Goal: Information Seeking & Learning: Understand process/instructions

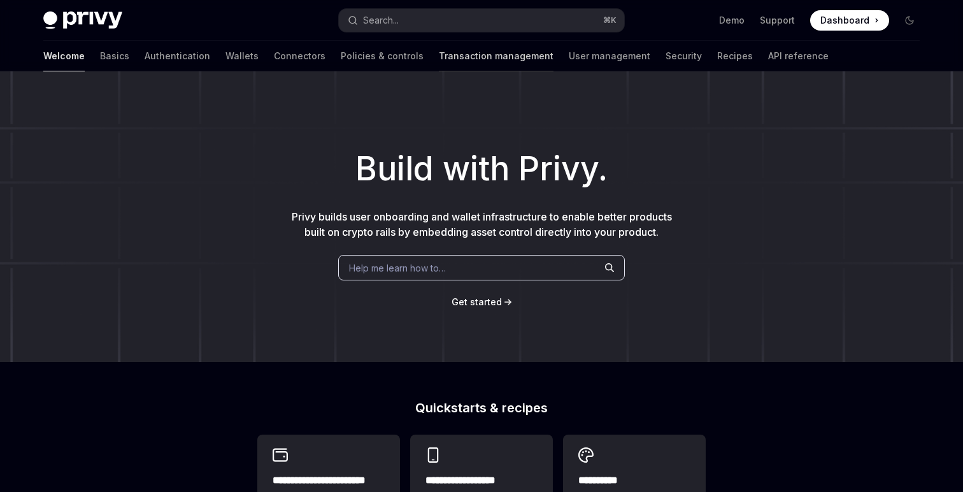
click at [439, 62] on link "Transaction management" at bounding box center [496, 56] width 115 height 31
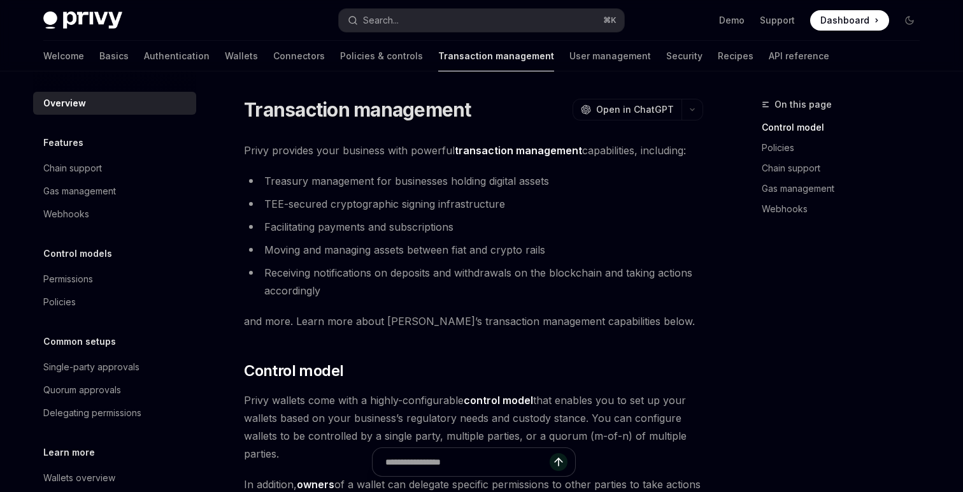
scroll to position [69, 0]
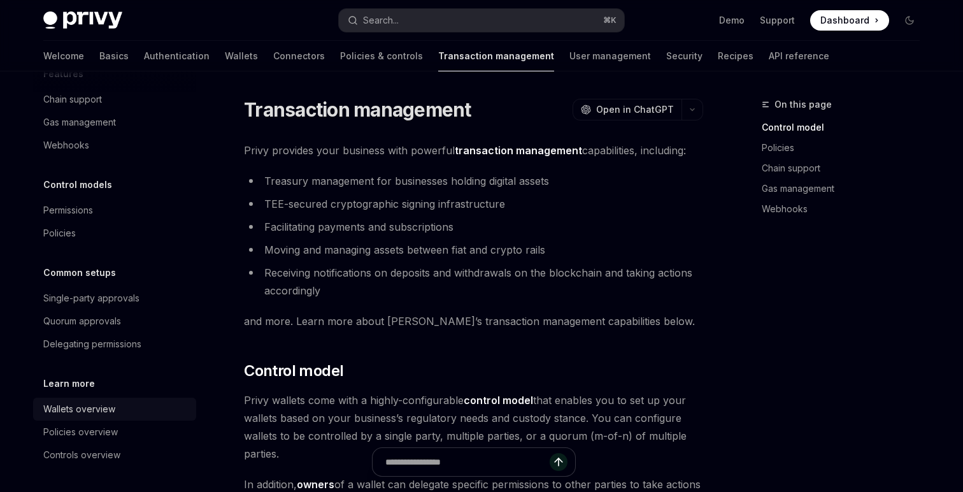
click at [118, 411] on div "Wallets overview" at bounding box center [115, 408] width 145 height 15
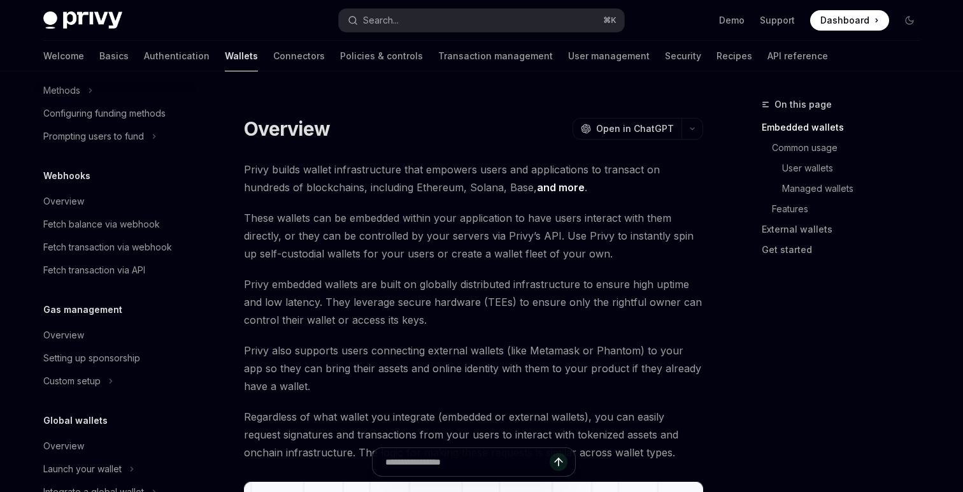
scroll to position [602, 0]
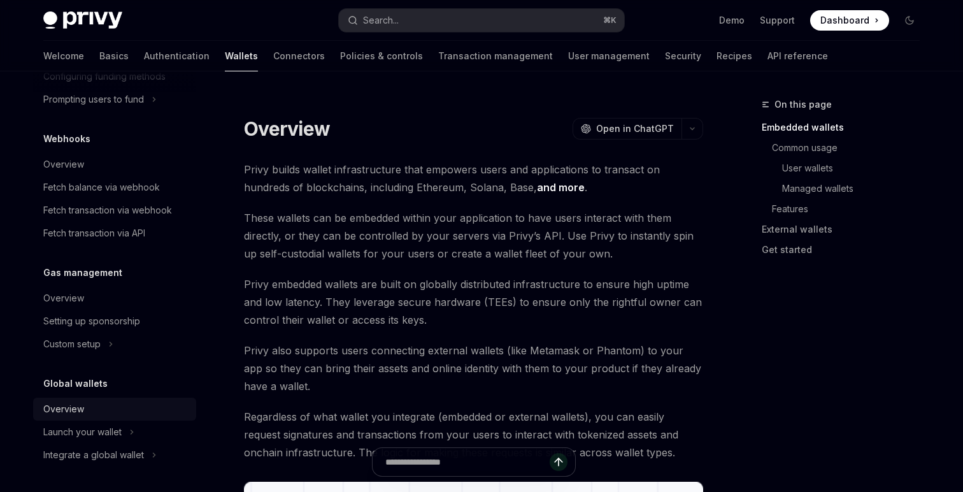
click at [88, 409] on div "Overview" at bounding box center [115, 408] width 145 height 15
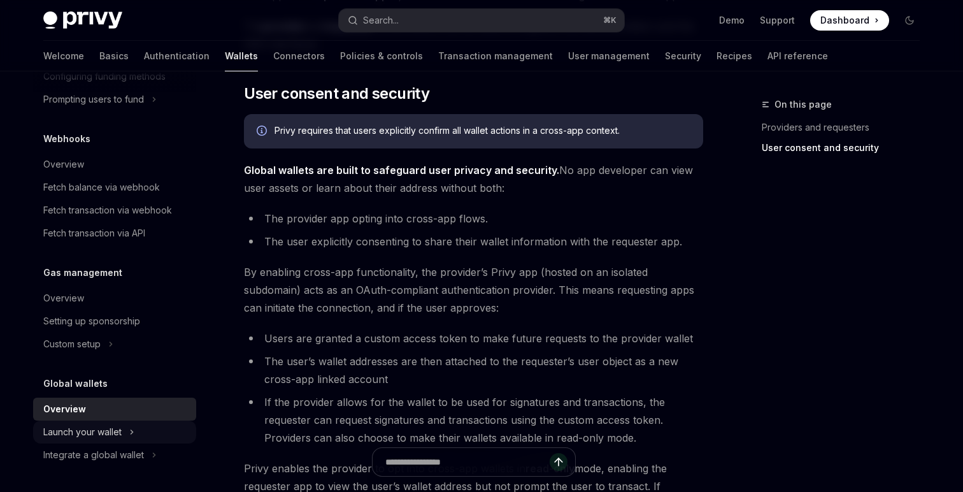
scroll to position [779, 0]
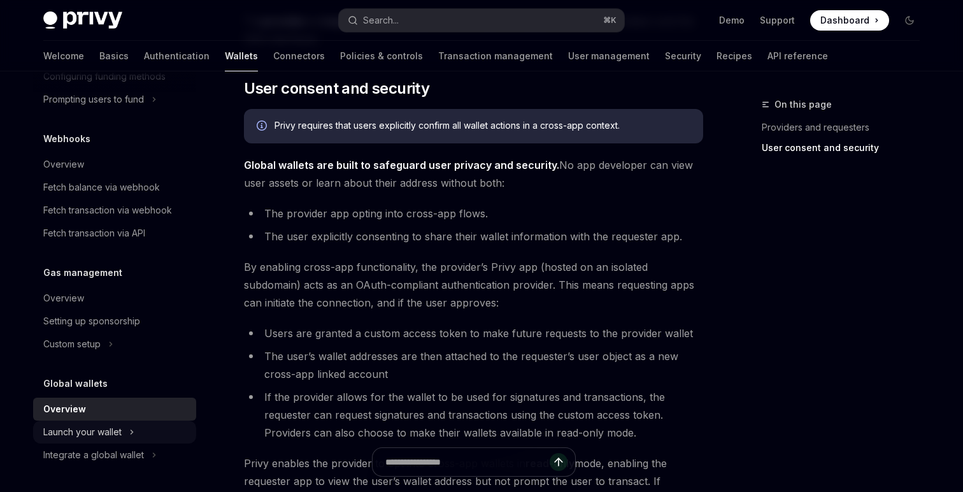
click at [136, 439] on button "Launch your wallet" at bounding box center [114, 431] width 163 height 23
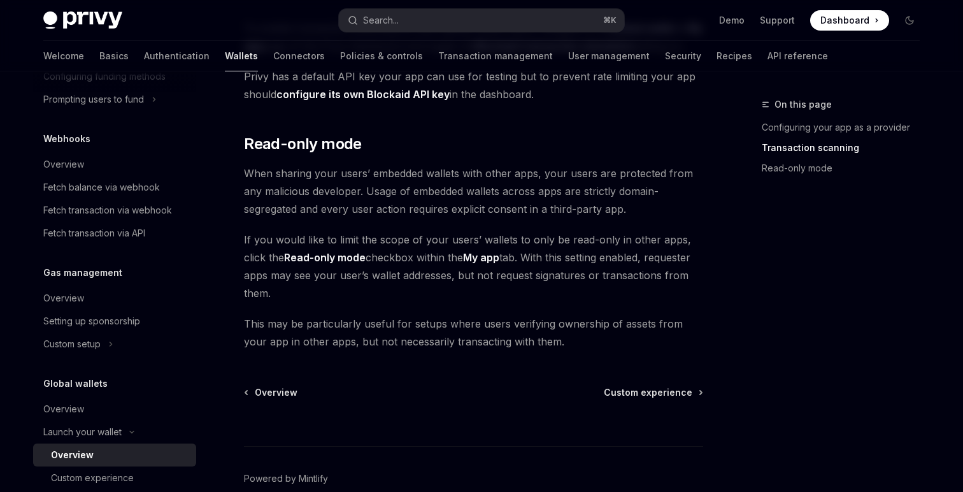
scroll to position [1059, 0]
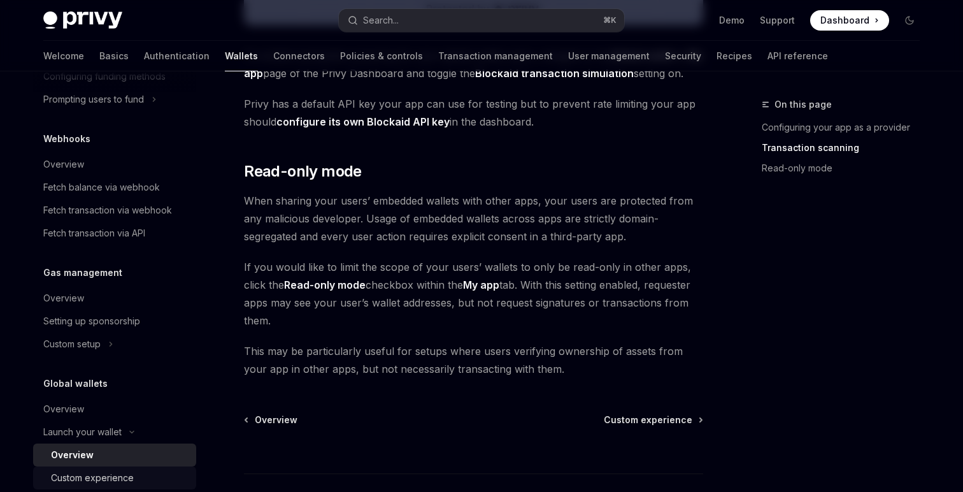
click at [110, 474] on div "Custom experience" at bounding box center [92, 477] width 83 height 15
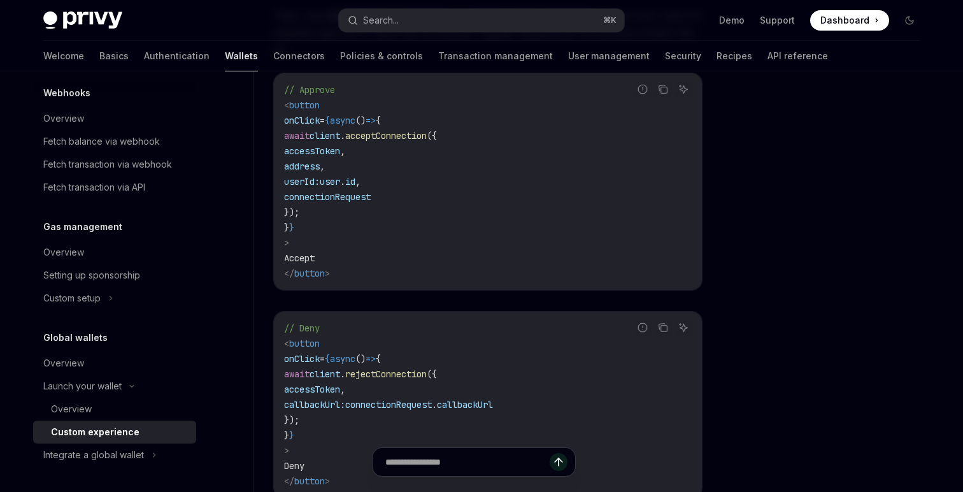
scroll to position [1059, 0]
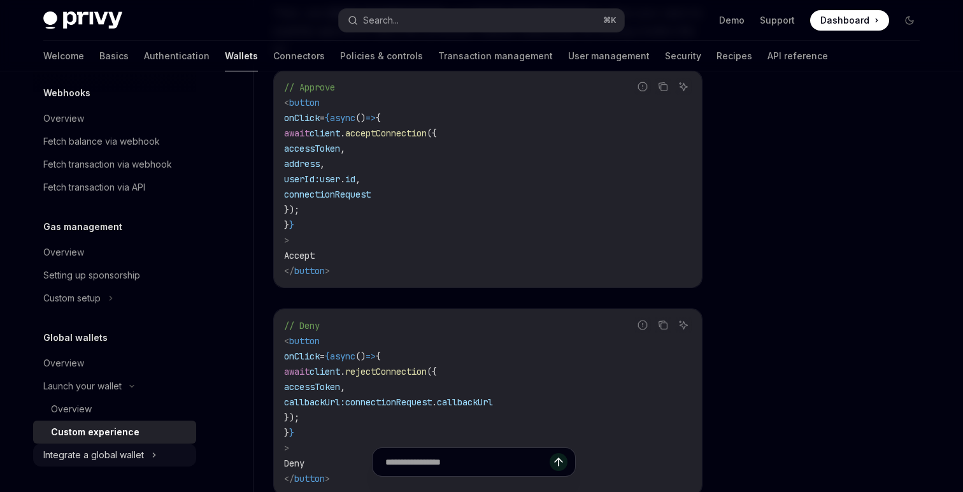
click at [128, 452] on div "Integrate a global wallet" at bounding box center [93, 454] width 101 height 15
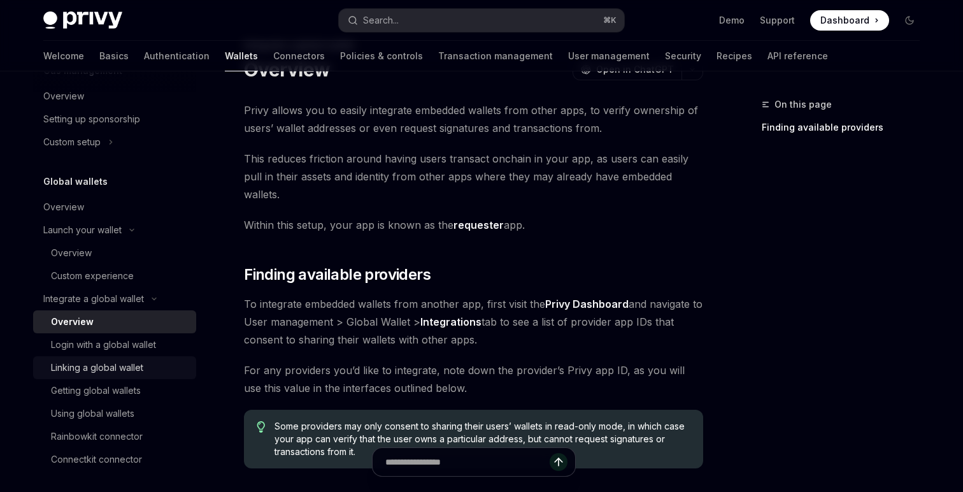
scroll to position [809, 0]
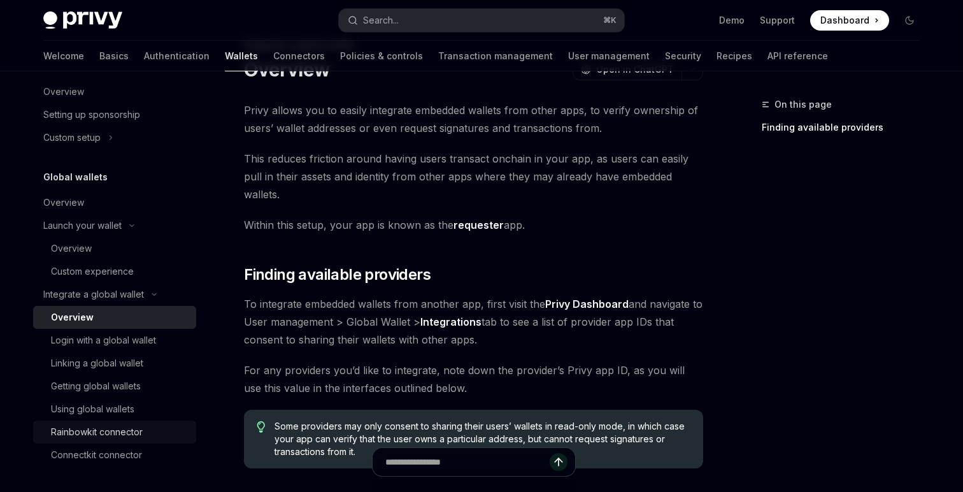
click at [140, 430] on div "Rainbowkit connector" at bounding box center [97, 431] width 92 height 15
type textarea "*"
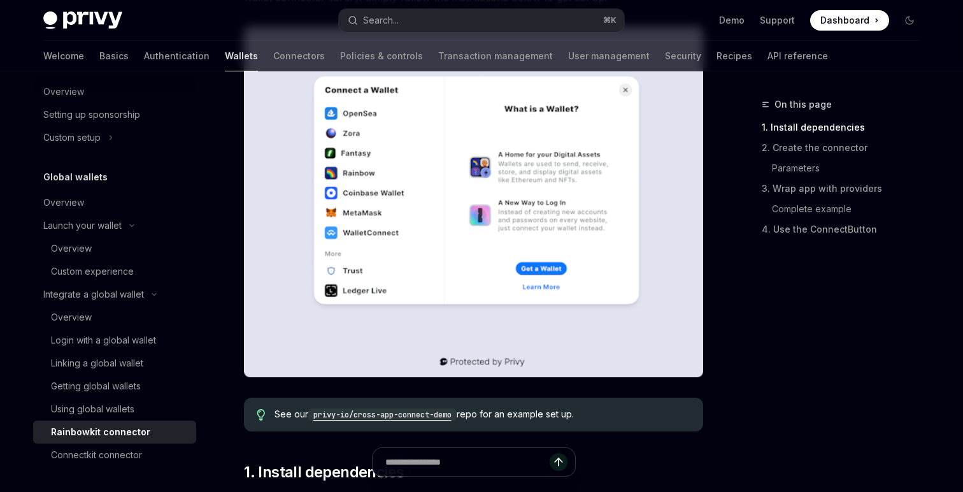
scroll to position [257, 0]
